Goal: Task Accomplishment & Management: Use online tool/utility

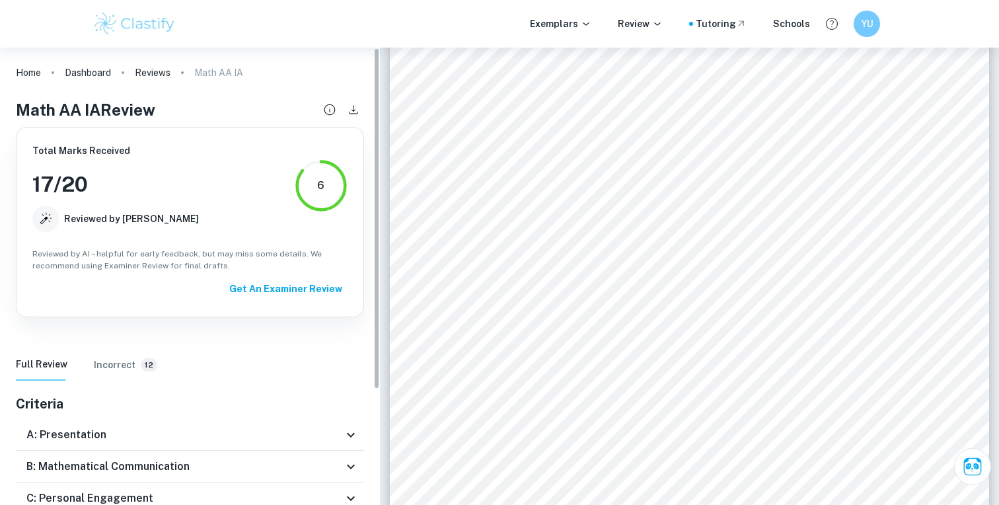
scroll to position [13, 0]
click at [133, 7] on div "Exemplars Review Tutoring Schools YU" at bounding box center [499, 24] width 999 height 48
click at [132, 24] on img at bounding box center [135, 24] width 84 height 26
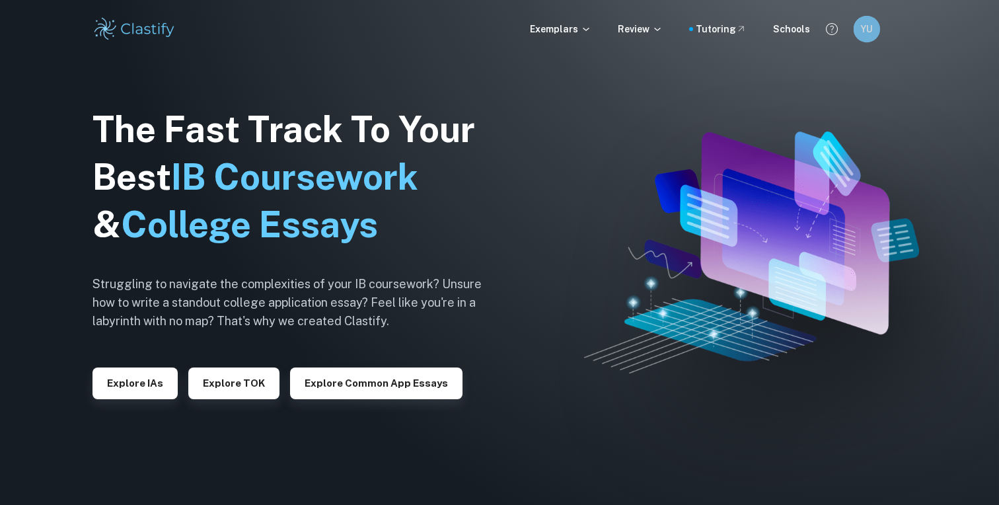
click at [869, 37] on div "YU" at bounding box center [867, 29] width 26 height 26
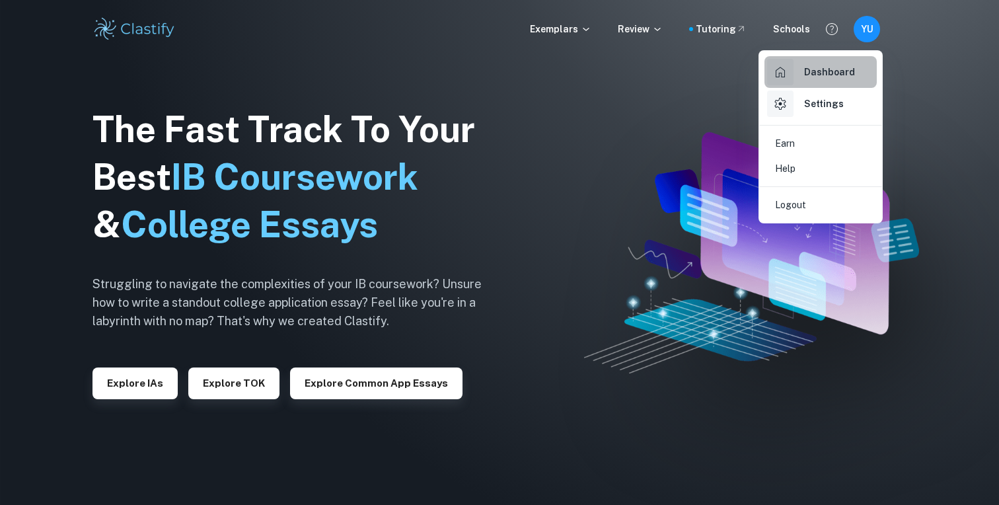
click at [825, 77] on h6 "Dashboard" at bounding box center [829, 72] width 51 height 15
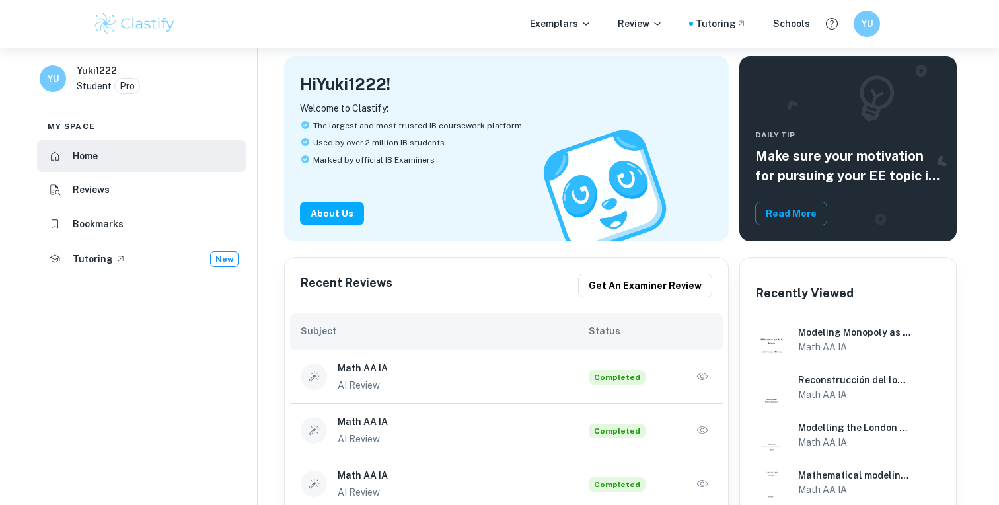
scroll to position [79, 0]
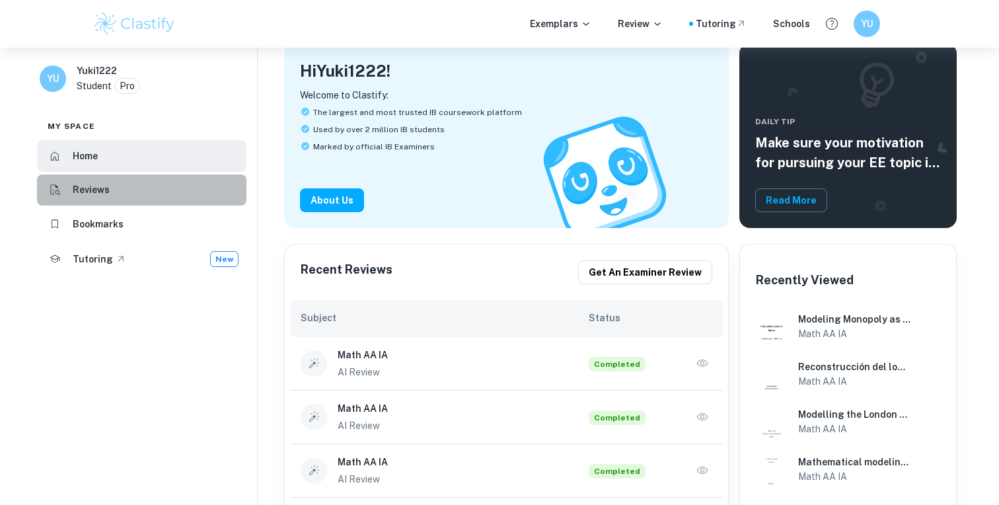
click at [90, 184] on h6 "Reviews" at bounding box center [91, 189] width 37 height 15
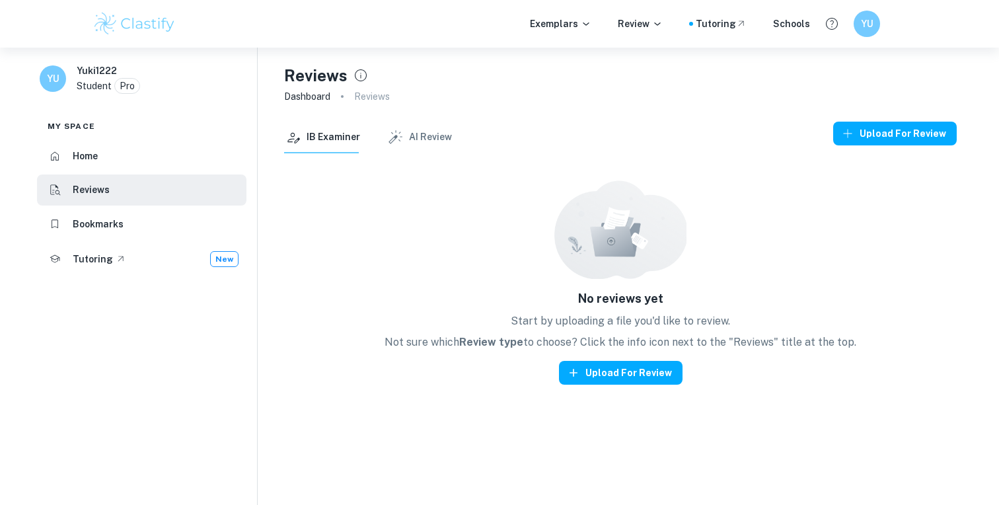
click at [408, 138] on button "AI Review" at bounding box center [419, 138] width 65 height 32
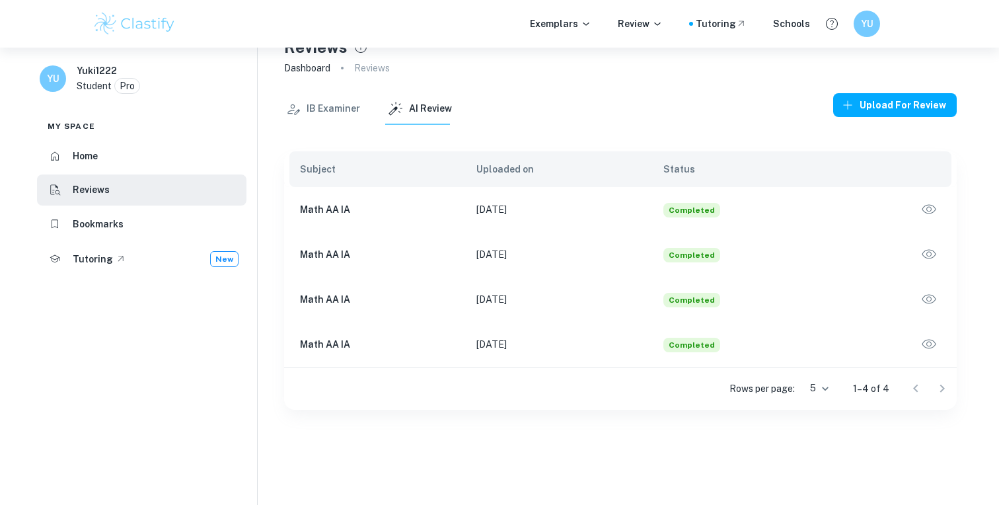
scroll to position [35, 0]
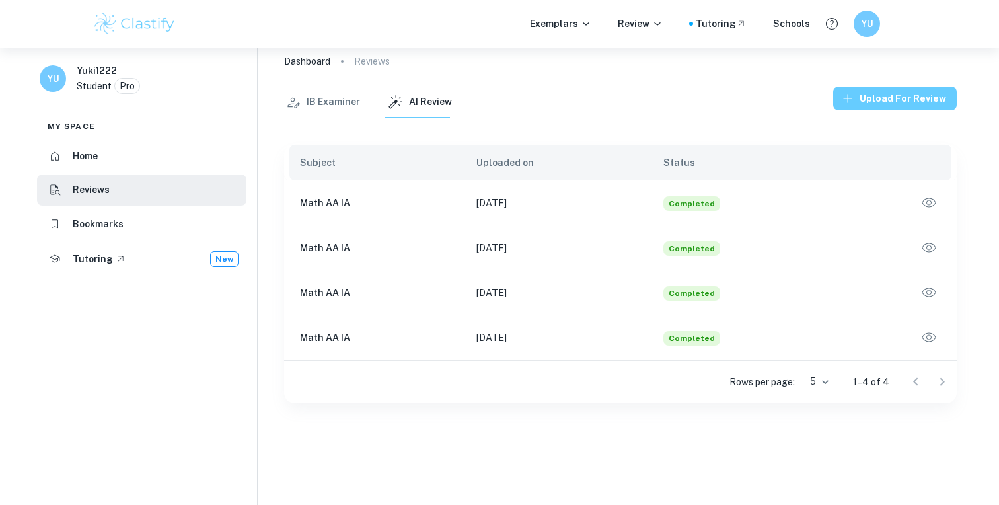
click at [865, 96] on button "Upload for review" at bounding box center [895, 99] width 124 height 24
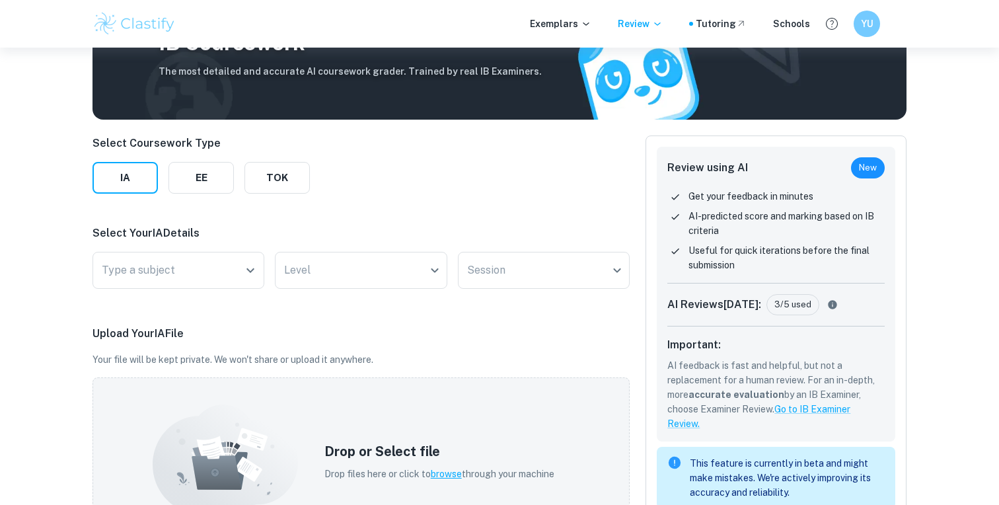
scroll to position [141, 0]
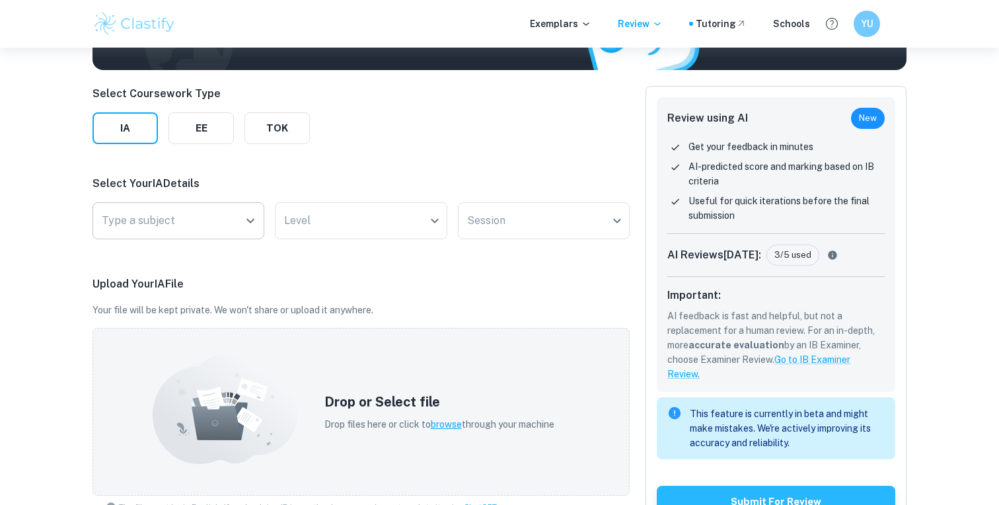
click at [202, 211] on input "Type a subject" at bounding box center [168, 220] width 140 height 25
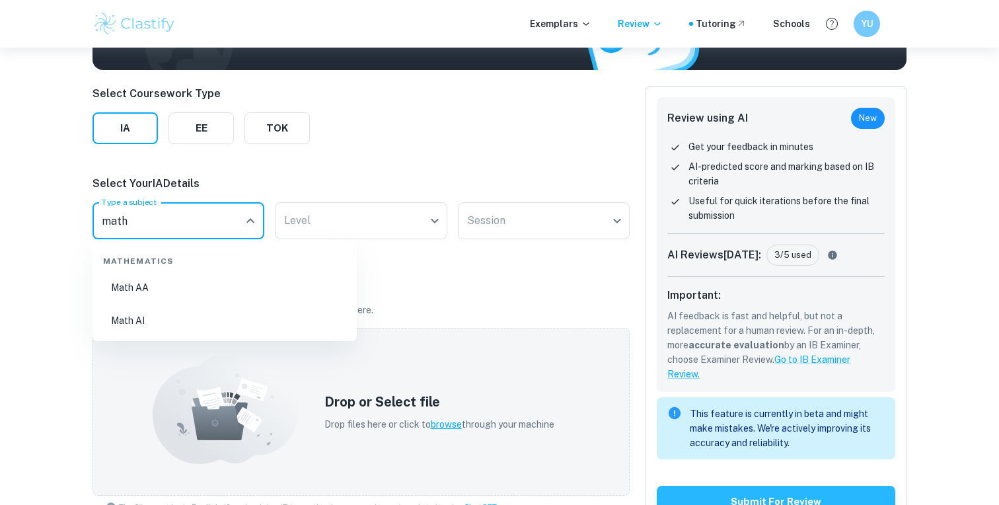
click at [188, 296] on li "Math AA" at bounding box center [225, 287] width 254 height 30
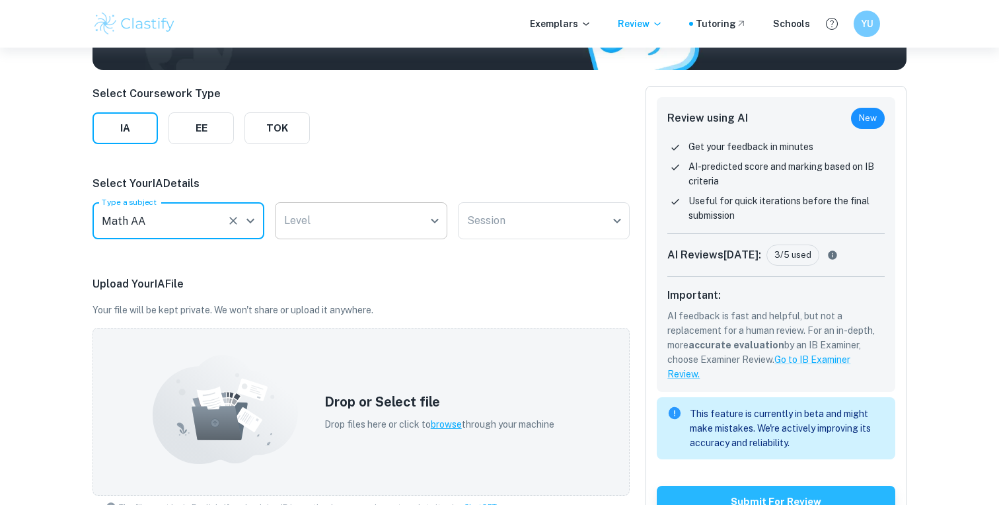
type input "Math AA"
click at [314, 211] on body "We value your privacy We use cookies to enhance your browsing experience, serve…" at bounding box center [499, 158] width 999 height 505
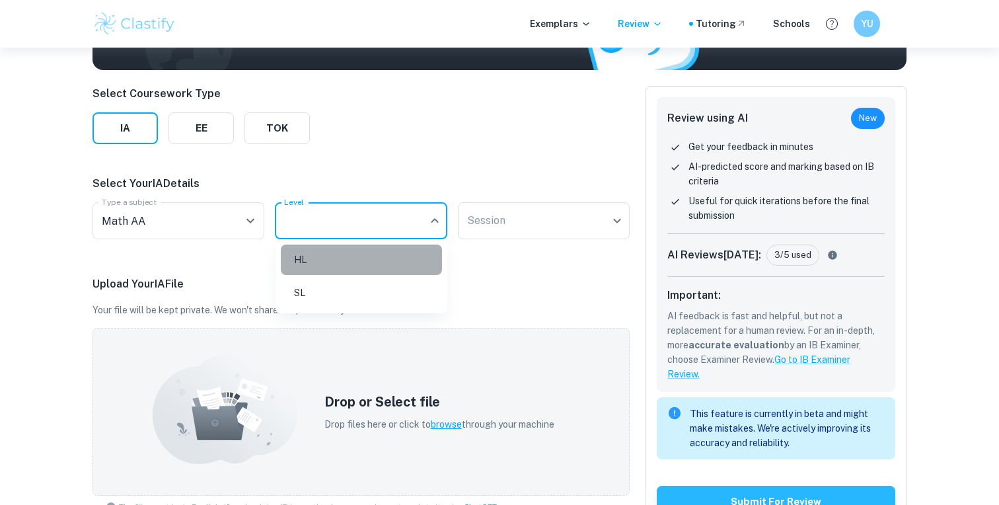
click at [336, 254] on li "HL" at bounding box center [361, 260] width 161 height 30
type input "HL"
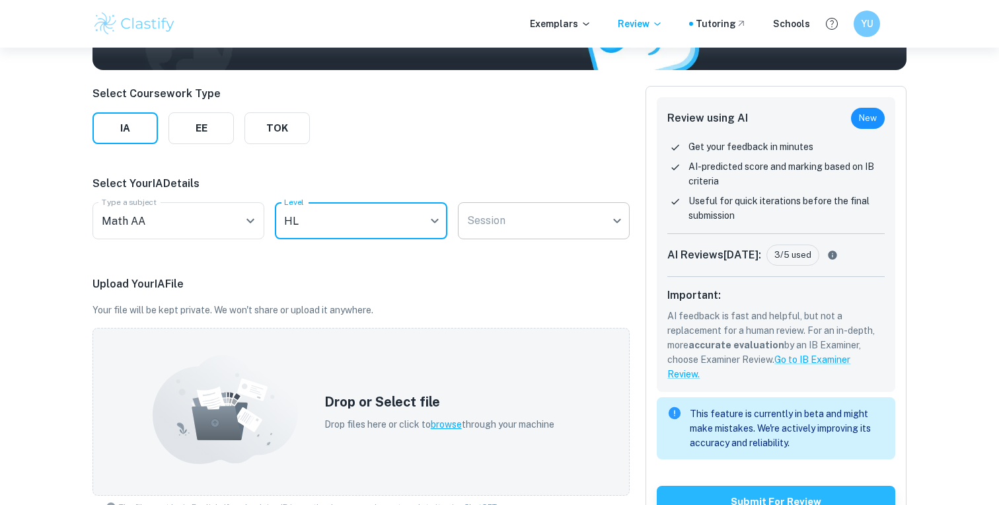
click at [551, 221] on body "We value your privacy We use cookies to enhance your browsing experience, serve…" at bounding box center [499, 158] width 999 height 505
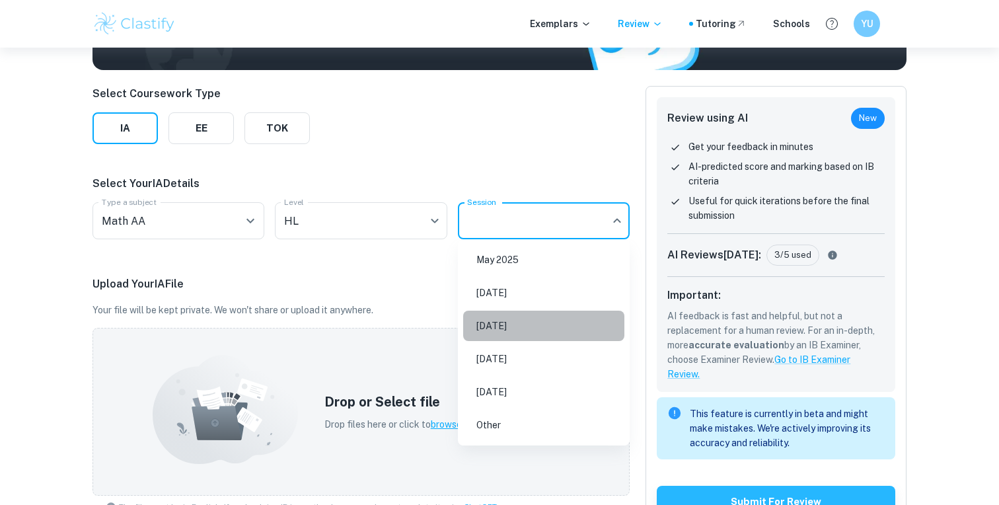
click at [511, 327] on li "[DATE]" at bounding box center [543, 326] width 161 height 30
type input "M26"
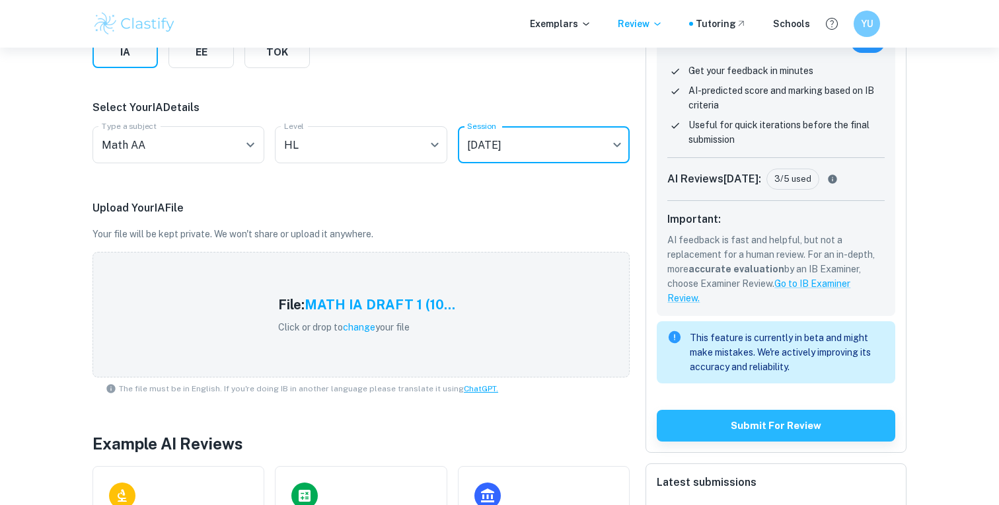
scroll to position [214, 0]
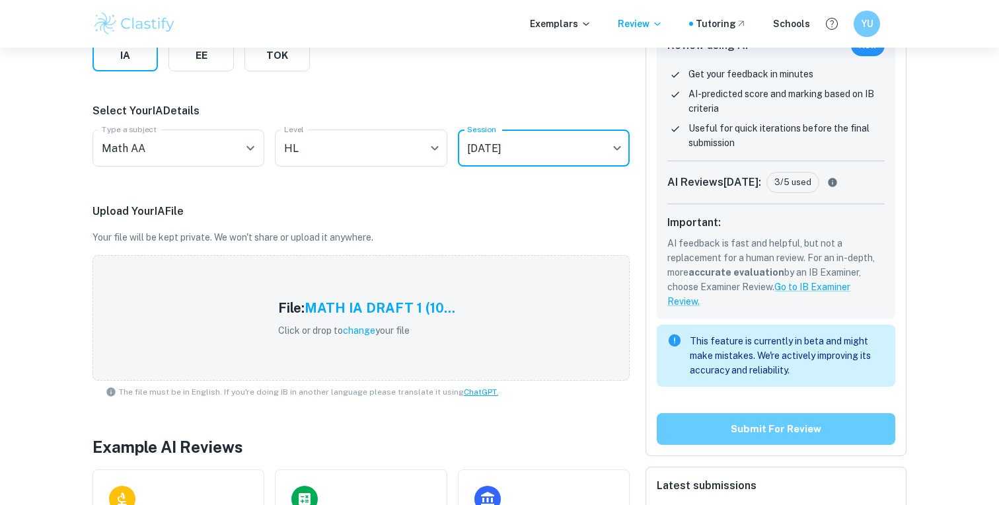
click at [743, 426] on button "Submit for review" at bounding box center [776, 429] width 239 height 32
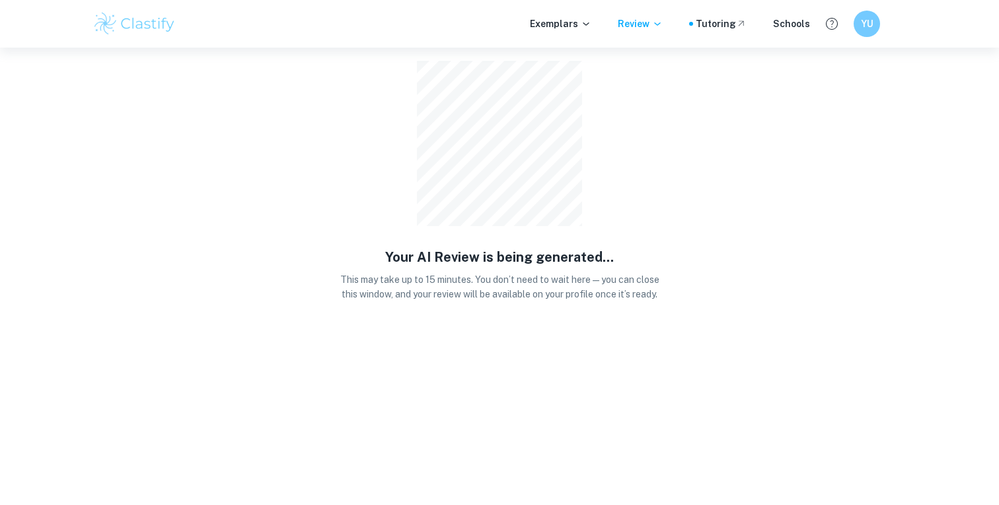
scroll to position [0, 0]
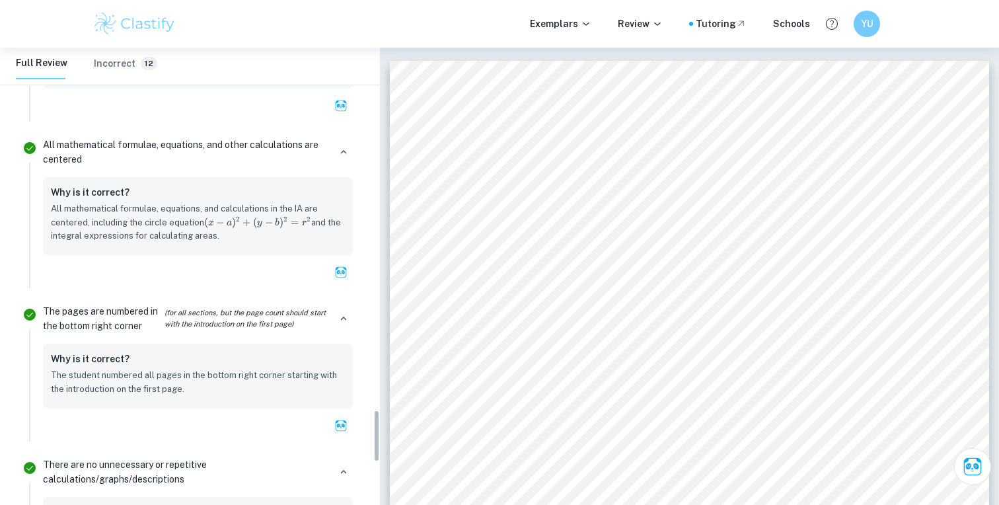
scroll to position [3531, 0]
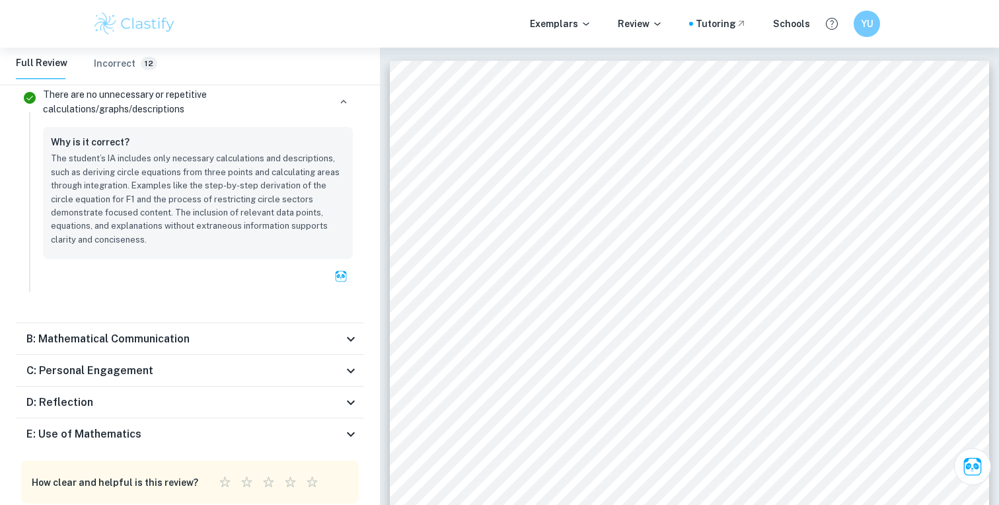
click at [352, 426] on icon at bounding box center [351, 434] width 16 height 16
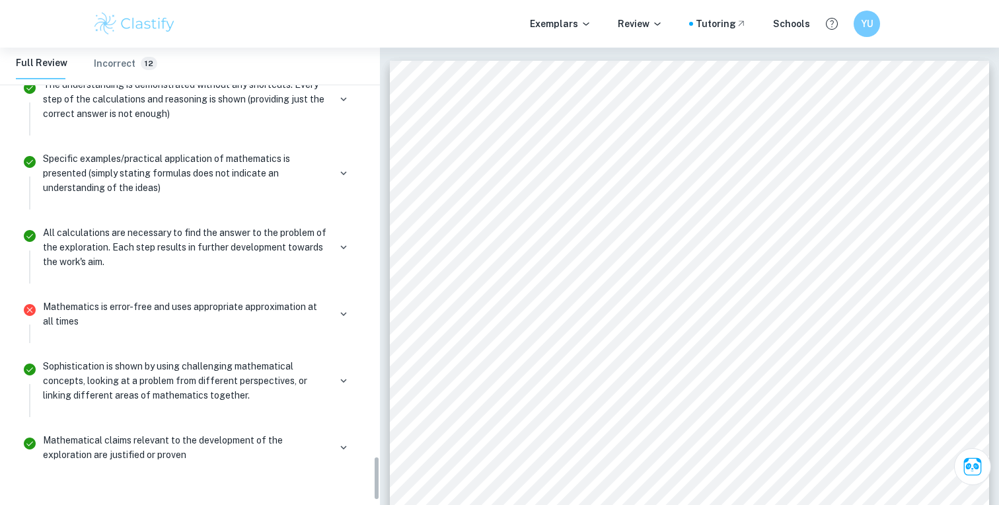
scroll to position [4158, 0]
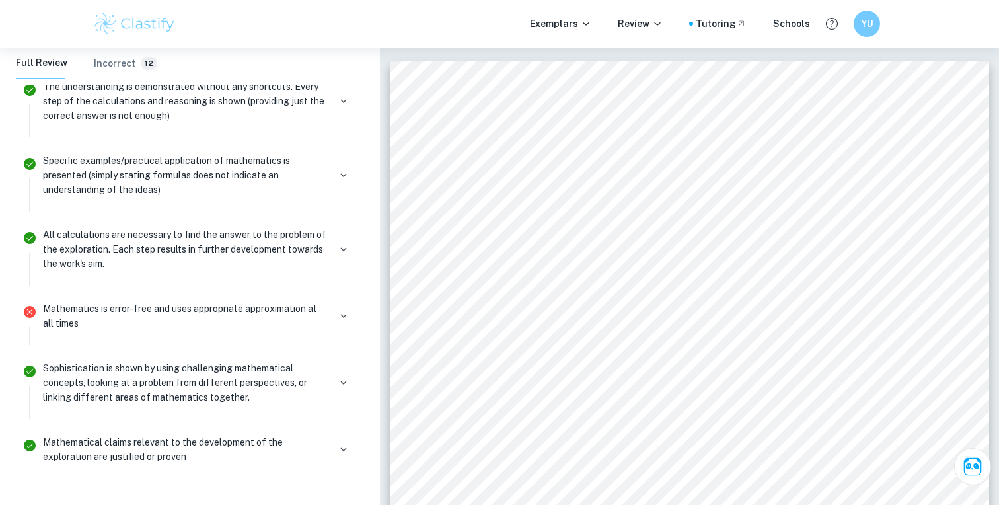
click at [299, 371] on p "Sophistication is shown by using challenging mathematical concepts, looking at …" at bounding box center [186, 383] width 286 height 44
click at [333, 361] on div "Sophistication is shown by using challenging mathematical concepts, looking at …" at bounding box center [198, 383] width 310 height 44
click at [342, 377] on icon "button" at bounding box center [344, 383] width 12 height 12
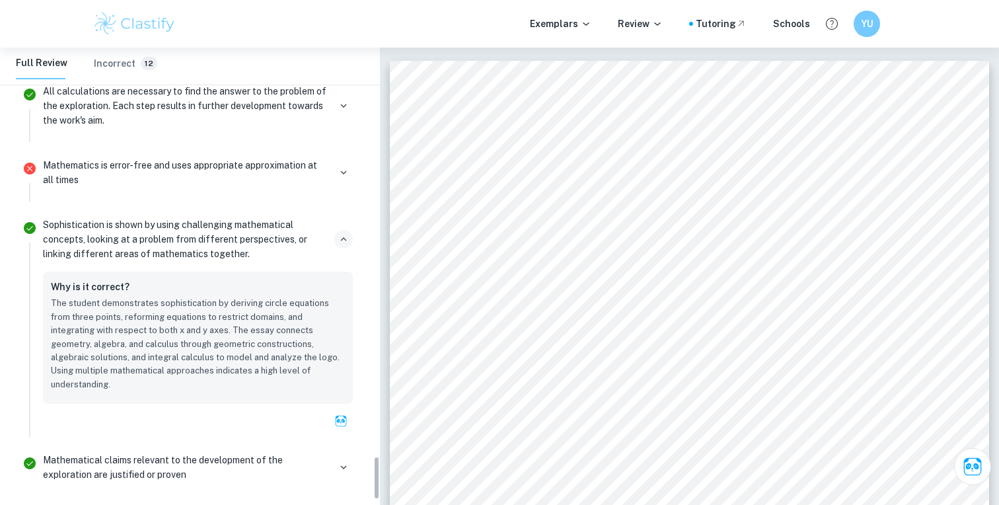
scroll to position [4319, 0]
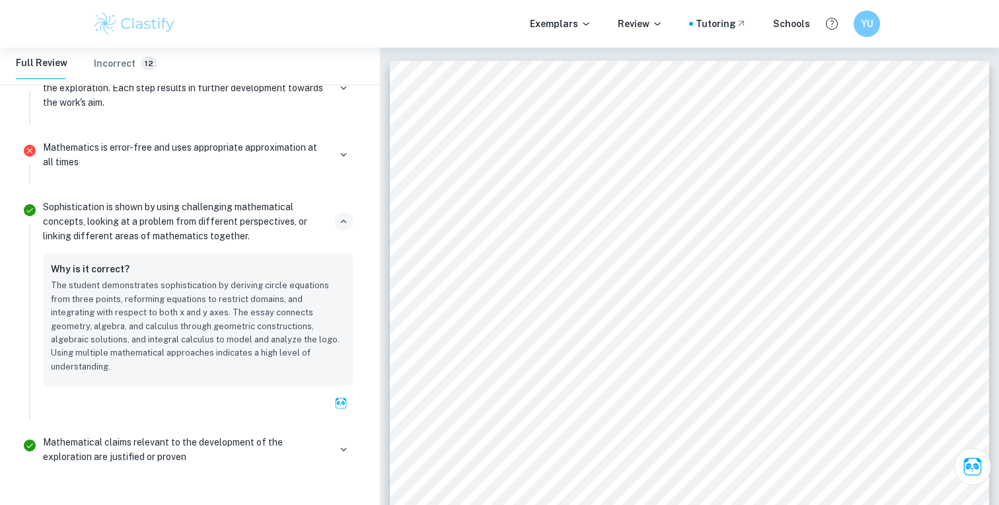
click at [270, 435] on p "Mathematical claims relevant to the development of the exploration are justifie…" at bounding box center [186, 449] width 286 height 29
click at [343, 443] on icon "button" at bounding box center [344, 449] width 12 height 12
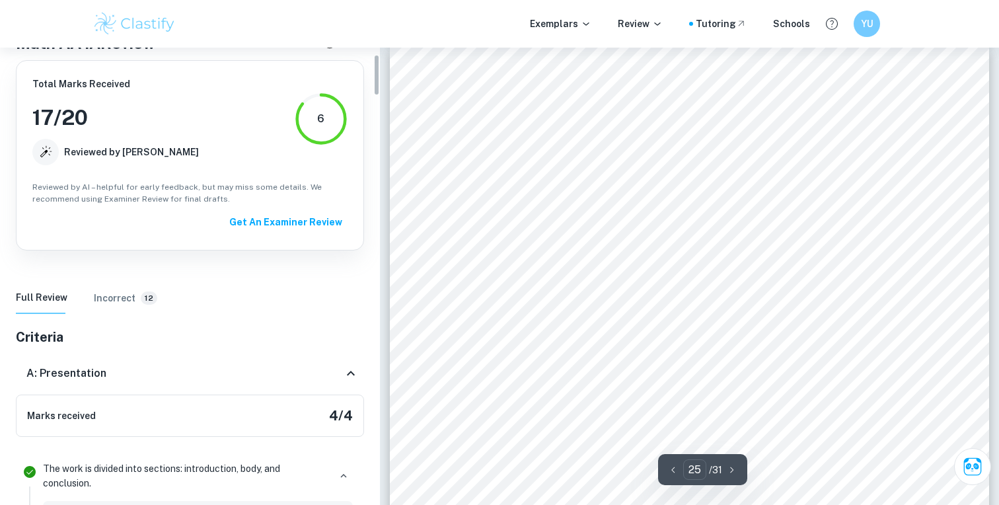
scroll to position [80, 0]
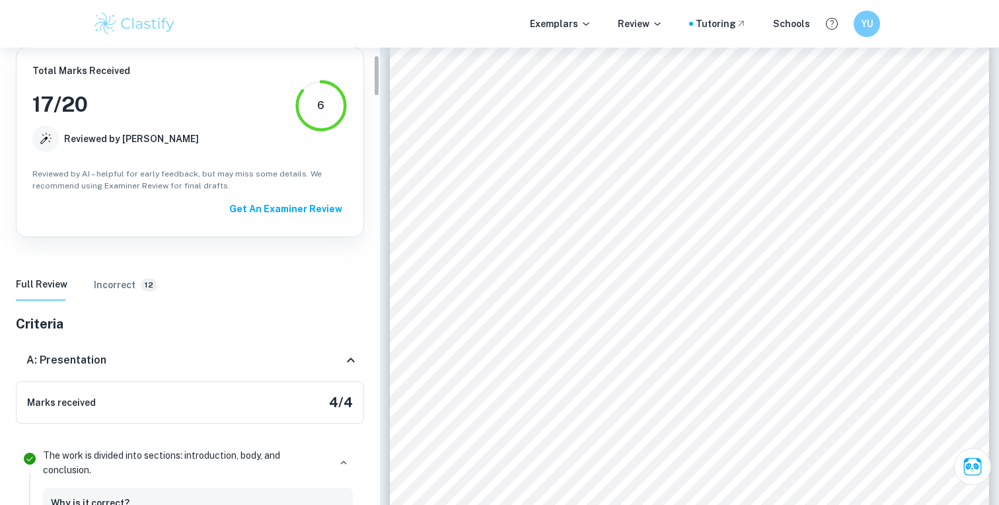
click at [348, 353] on icon at bounding box center [351, 360] width 16 height 16
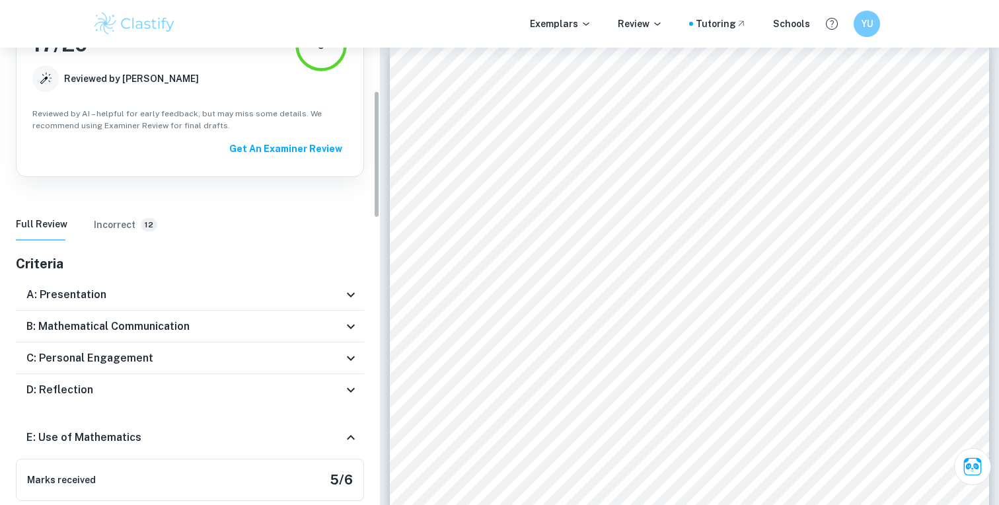
scroll to position [155, 0]
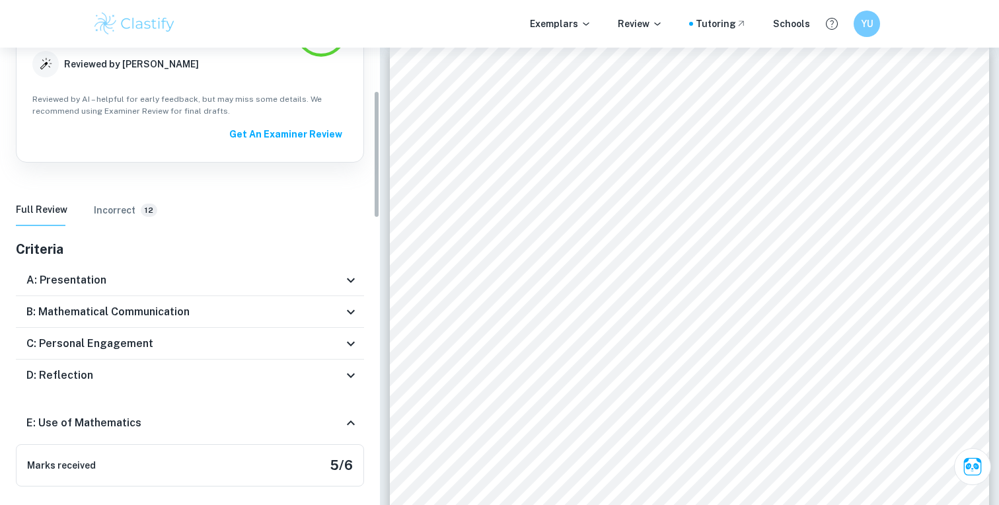
click at [351, 348] on icon at bounding box center [351, 344] width 16 height 16
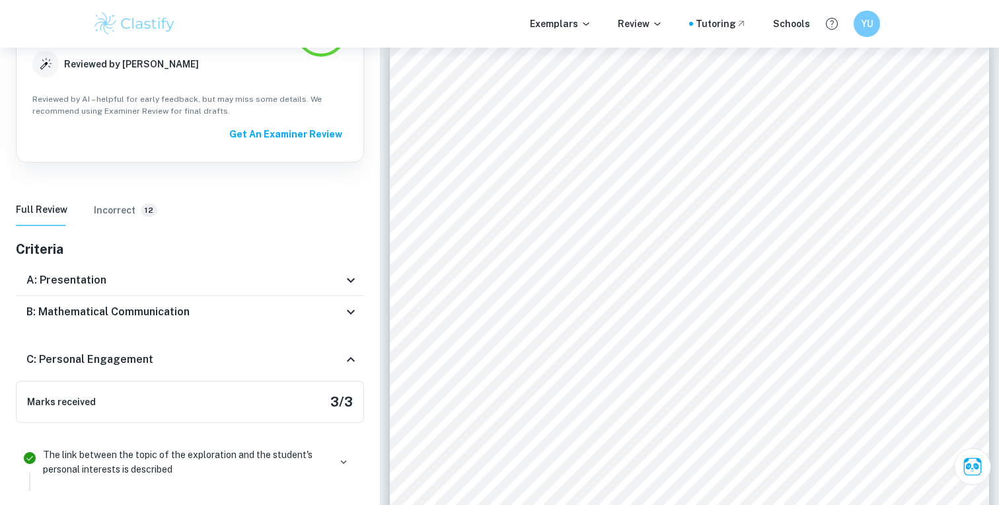
click at [349, 358] on icon at bounding box center [351, 360] width 16 height 16
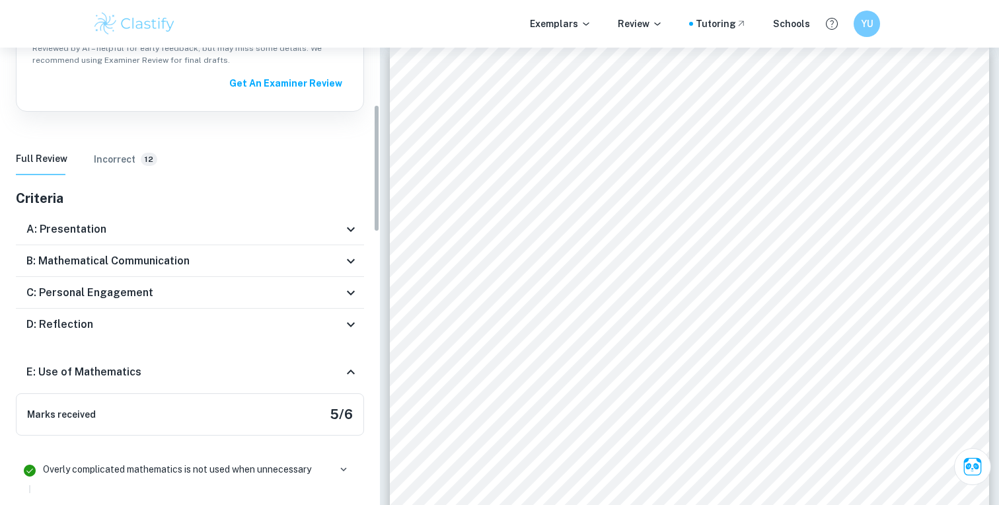
click at [349, 368] on icon at bounding box center [351, 372] width 16 height 16
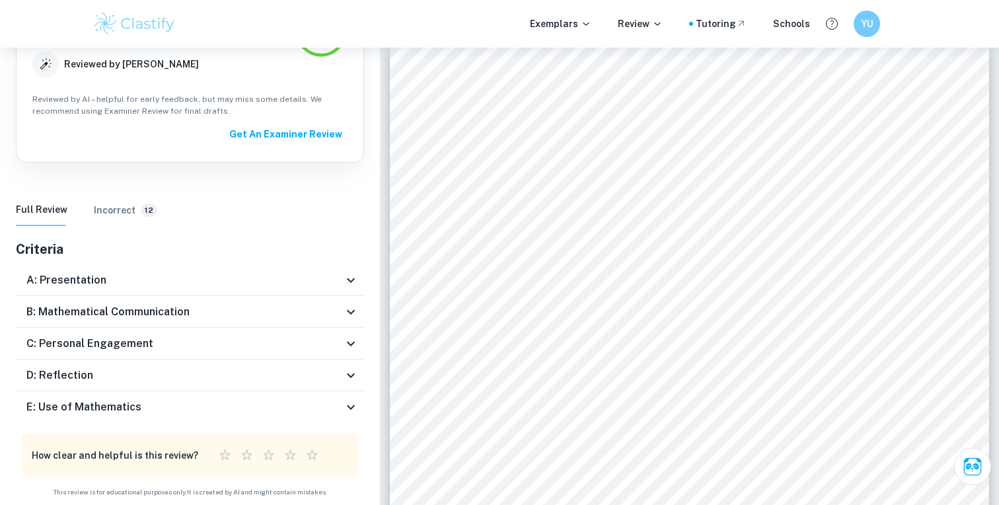
scroll to position [20511, 0]
click at [354, 404] on icon at bounding box center [351, 407] width 16 height 16
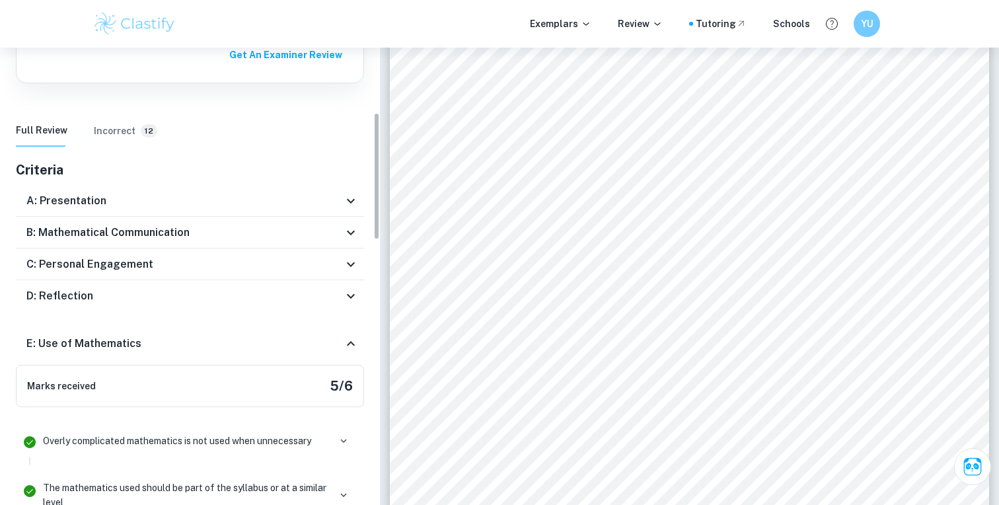
click at [348, 356] on div "E: Use of Mathematics" at bounding box center [190, 344] width 348 height 42
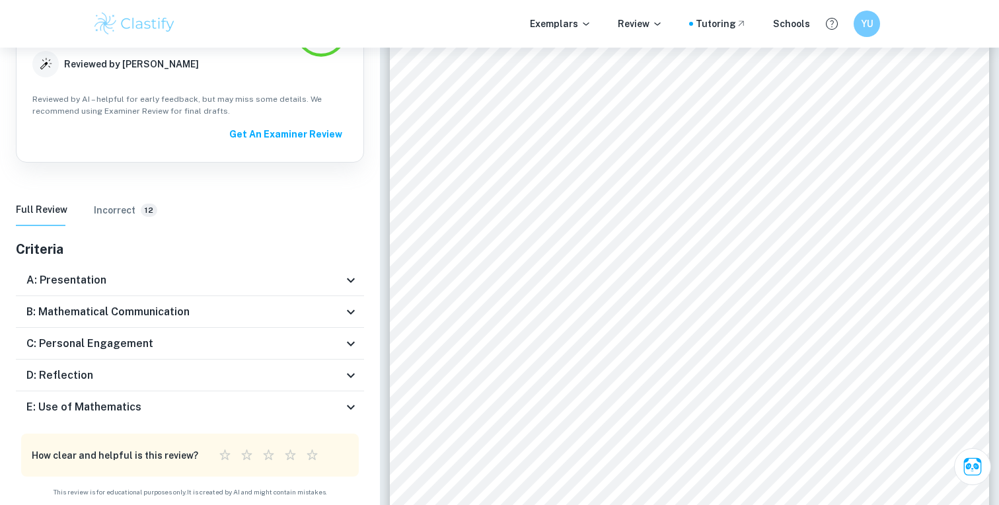
scroll to position [155, 0]
click at [350, 343] on icon at bounding box center [351, 344] width 16 height 16
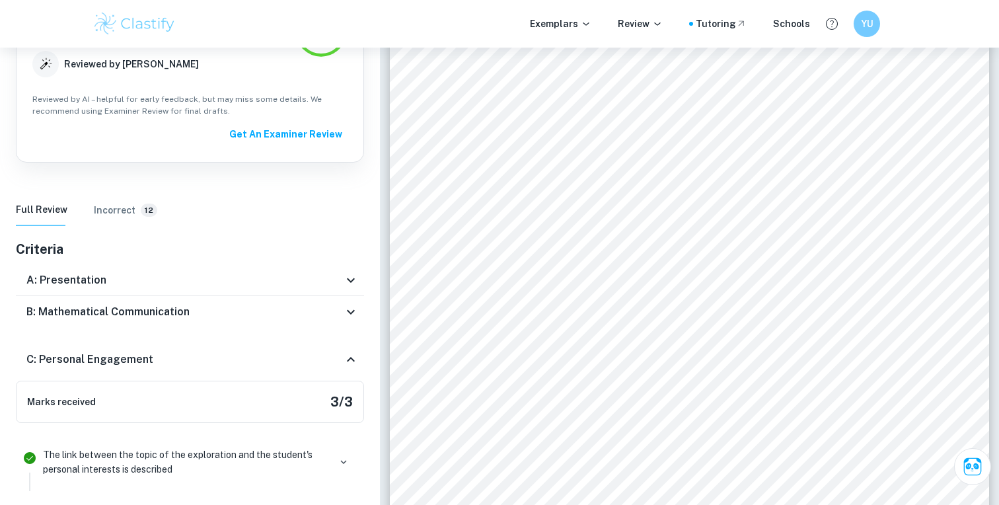
click at [350, 347] on div "C: Personal Engagement" at bounding box center [190, 359] width 348 height 42
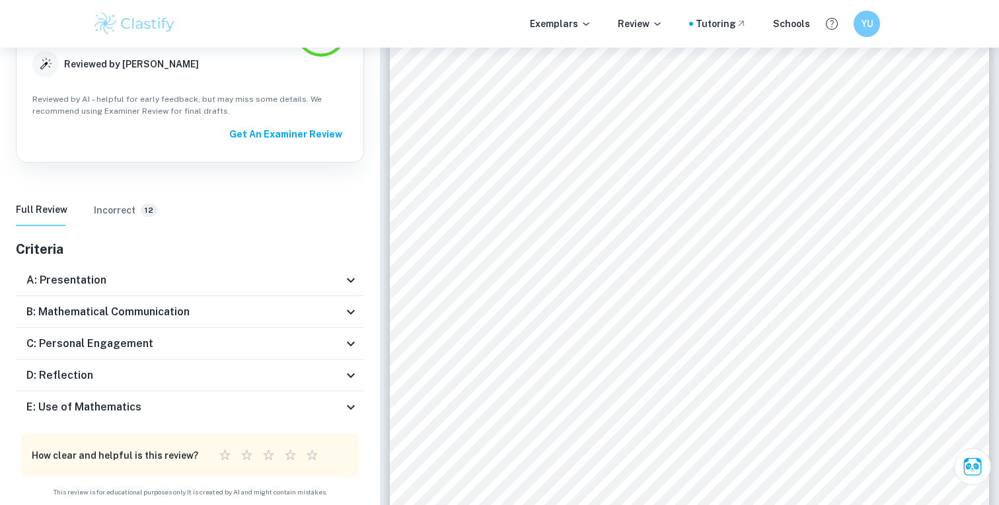
click at [345, 319] on icon at bounding box center [351, 312] width 16 height 16
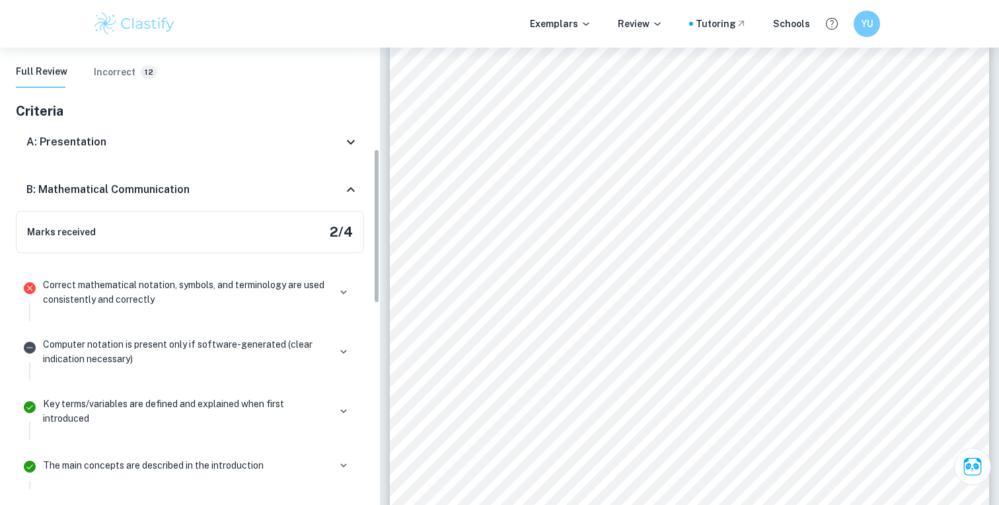
scroll to position [307, 0]
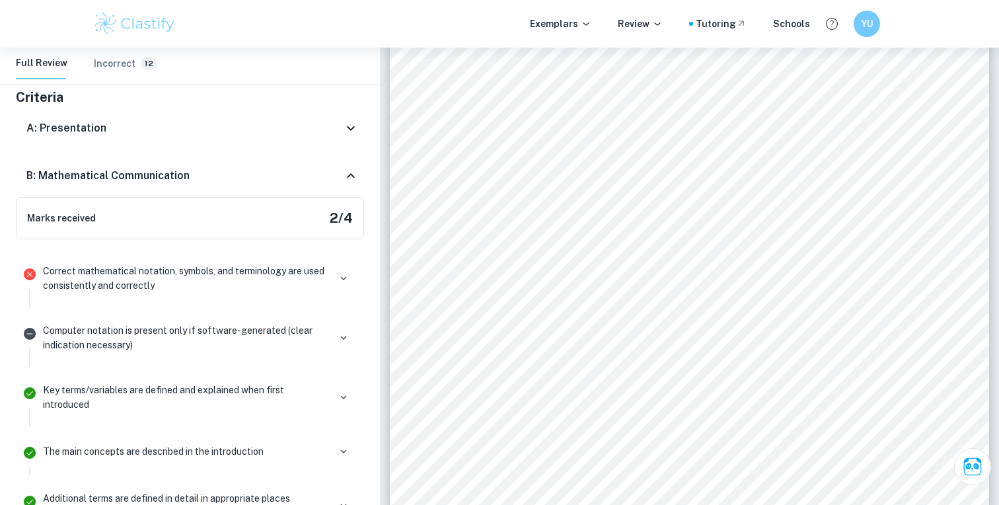
click at [346, 178] on icon at bounding box center [351, 176] width 16 height 16
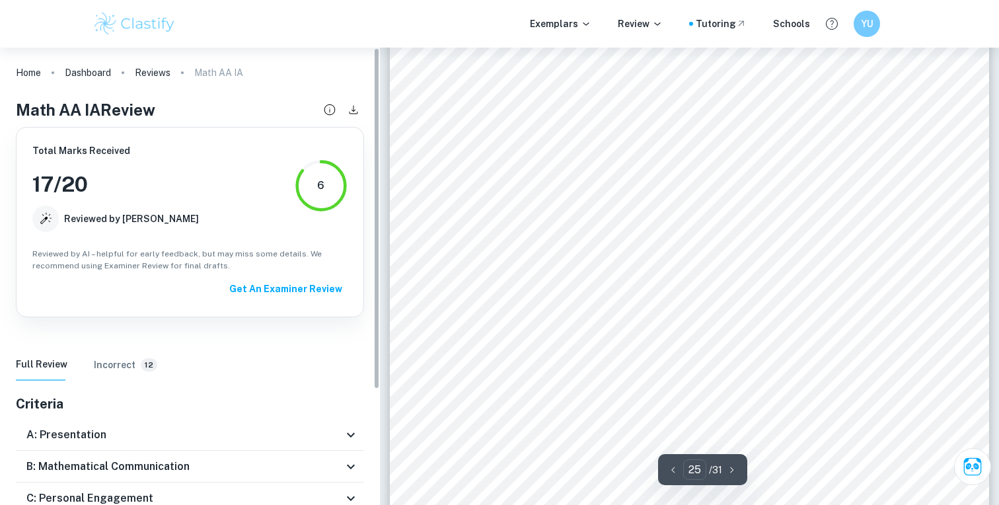
scroll to position [20506, 0]
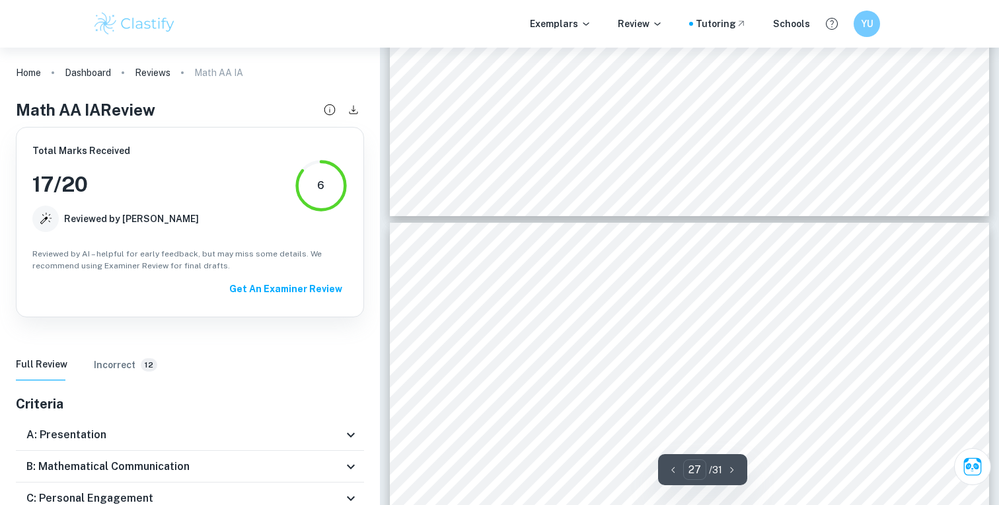
type input "26"
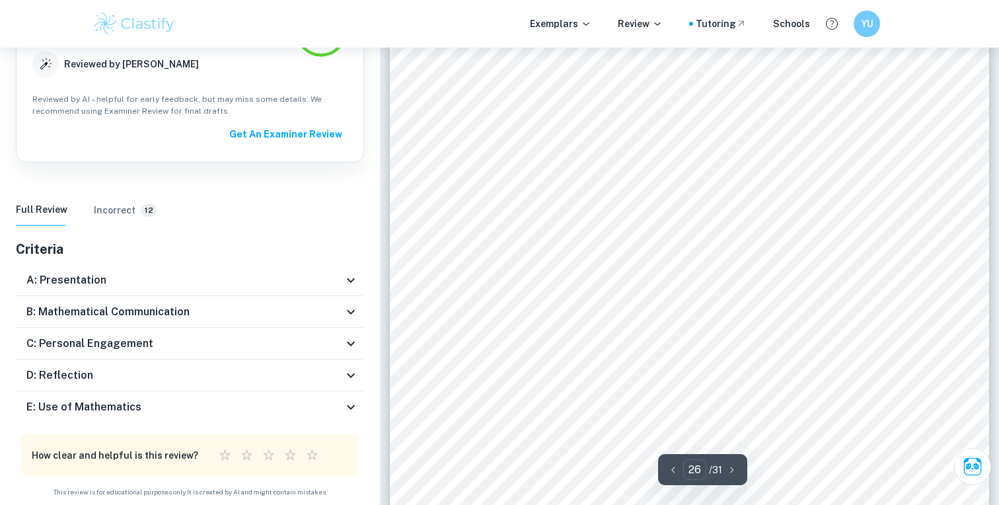
scroll to position [21627, 0]
click at [239, 278] on div "A: Presentation" at bounding box center [184, 280] width 317 height 16
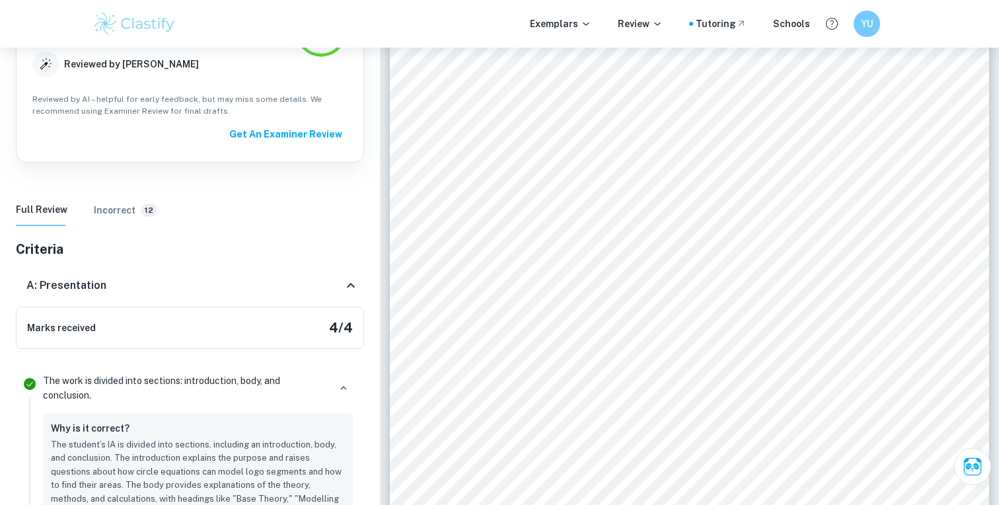
click at [321, 289] on div "A: Presentation" at bounding box center [184, 286] width 317 height 16
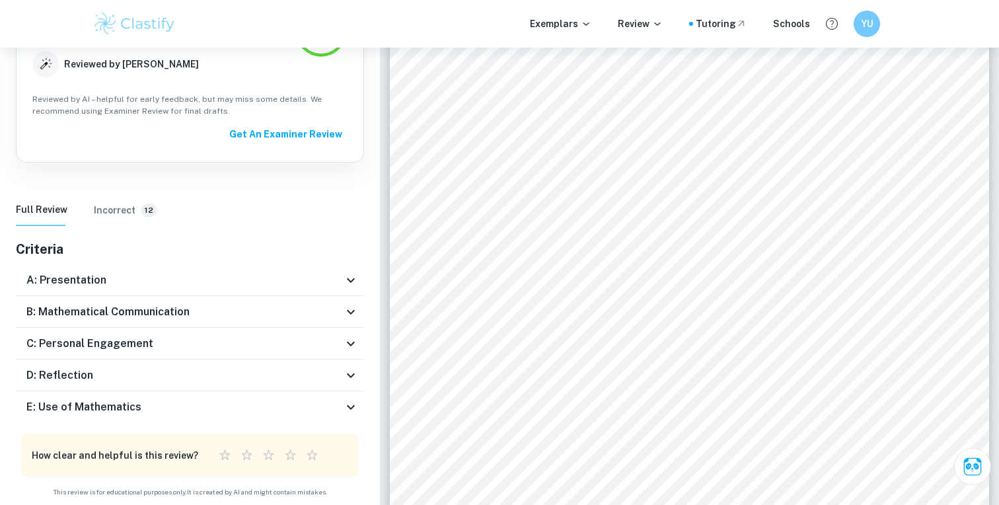
click at [317, 311] on div "B: Mathematical Communication" at bounding box center [184, 312] width 317 height 16
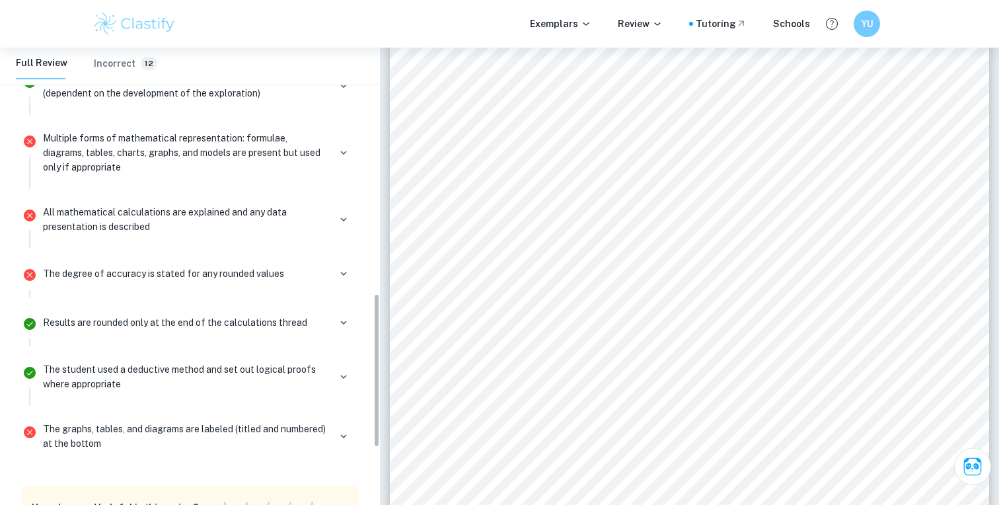
scroll to position [726, 0]
click at [250, 214] on p "All mathematical calculations are explained and any data presentation is descri…" at bounding box center [186, 220] width 286 height 29
click at [353, 225] on div "All mathematical calculations are explained and any data presentation is descri…" at bounding box center [198, 226] width 321 height 48
click at [348, 225] on icon "button" at bounding box center [344, 221] width 12 height 12
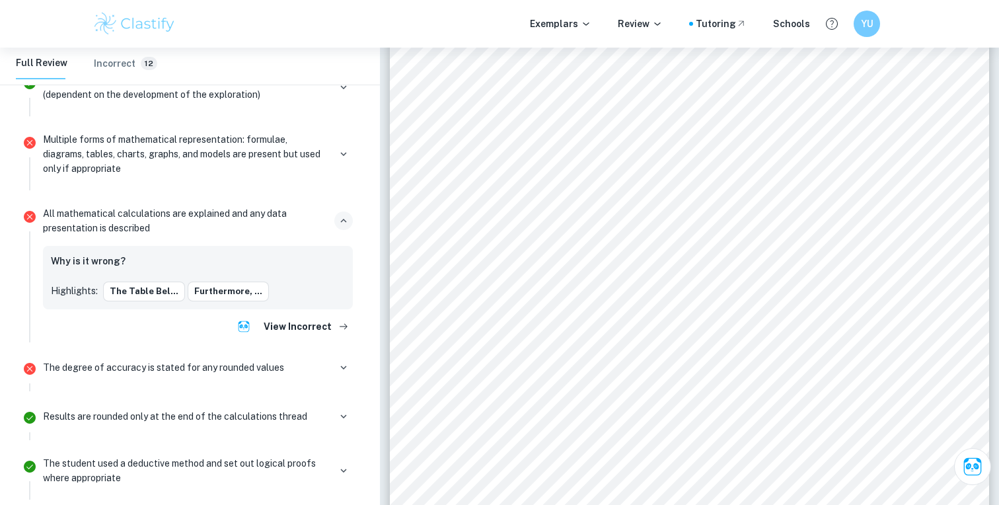
click at [347, 224] on icon "button" at bounding box center [344, 221] width 12 height 12
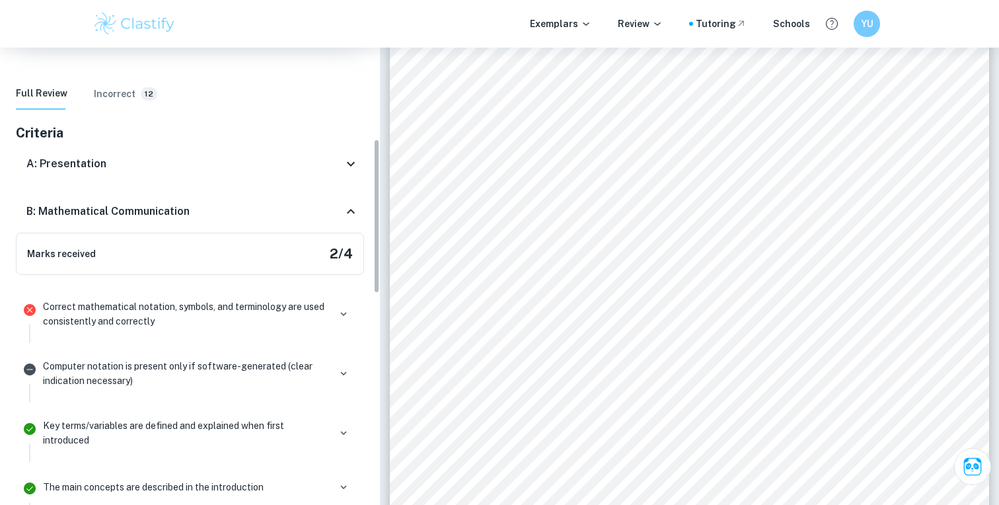
click at [347, 221] on div "B: Mathematical Communication" at bounding box center [190, 211] width 348 height 42
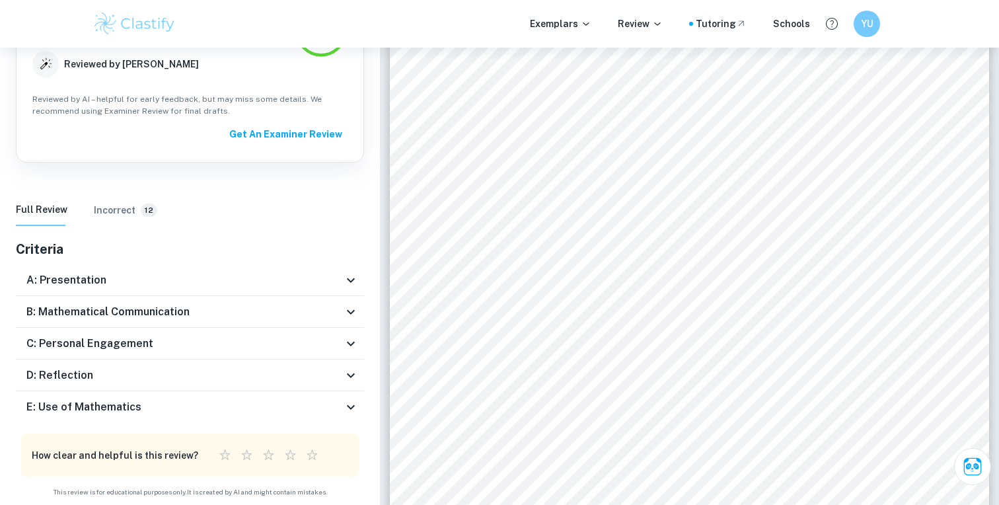
scroll to position [155, 0]
